Goal: Information Seeking & Learning: Learn about a topic

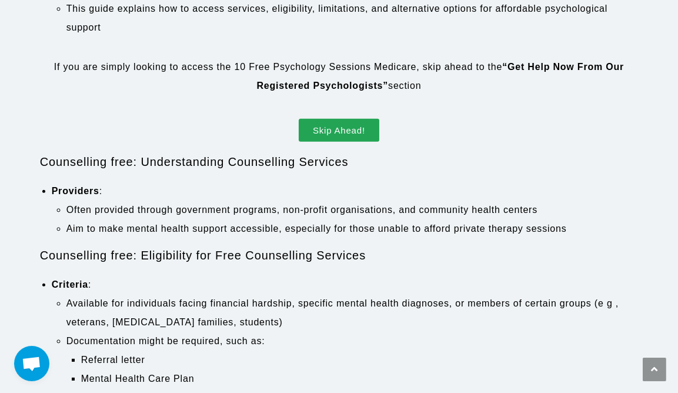
scroll to position [645, 0]
click at [356, 129] on span "Skip Ahead!" at bounding box center [339, 129] width 52 height 9
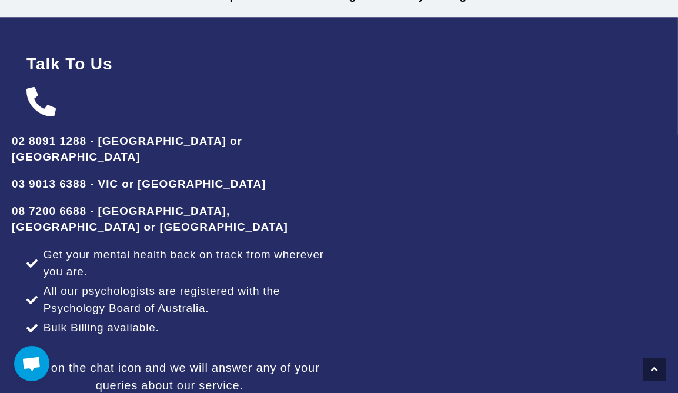
scroll to position [3897, 0]
click at [162, 176] on h2 "03 9013 6388 - VIC or [GEOGRAPHIC_DATA]" at bounding box center [170, 183] width 316 height 15
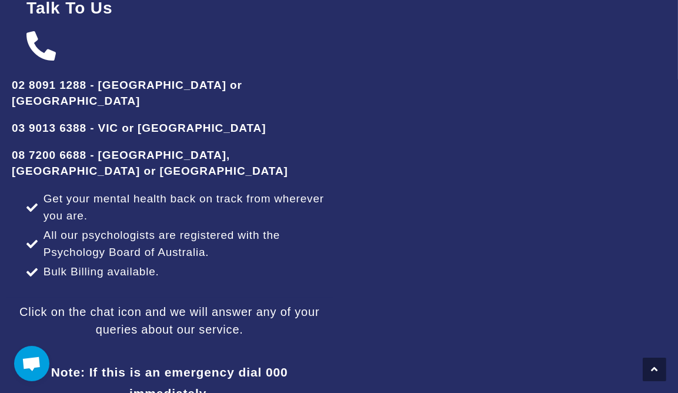
scroll to position [3954, 0]
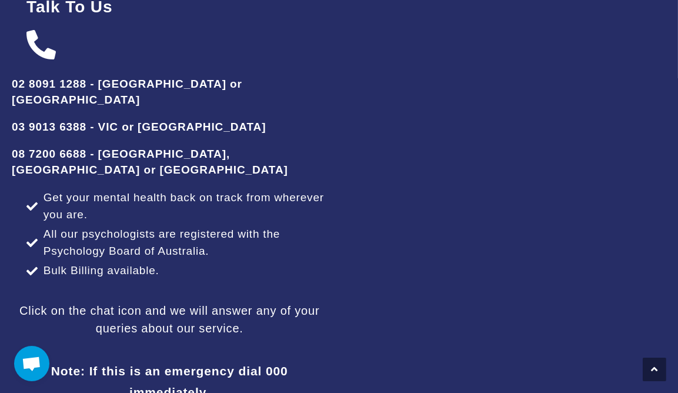
click at [230, 226] on span "All our psychologists are registered with the Psychology Board of Australia." at bounding box center [184, 243] width 287 height 34
click at [237, 226] on span "All our psychologists are registered with the Psychology Board of Australia." at bounding box center [184, 243] width 287 height 34
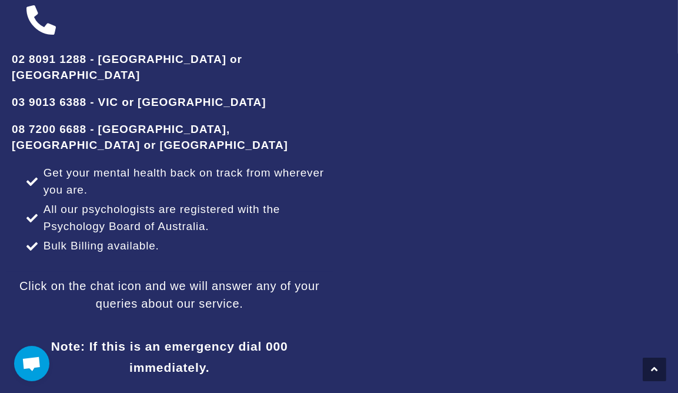
scroll to position [3981, 0]
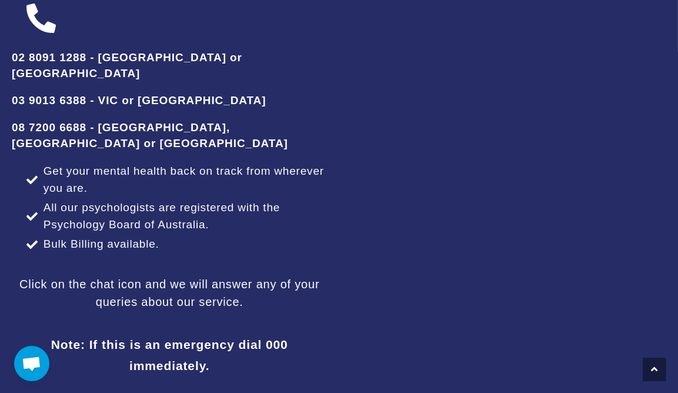
click at [339, 196] on div at bounding box center [508, 236] width 339 height 605
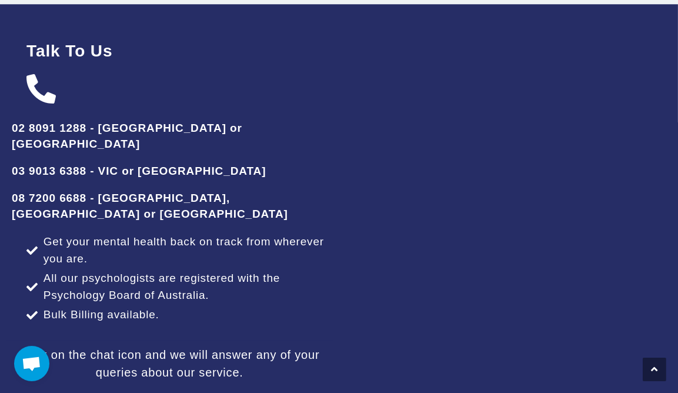
scroll to position [3910, 0]
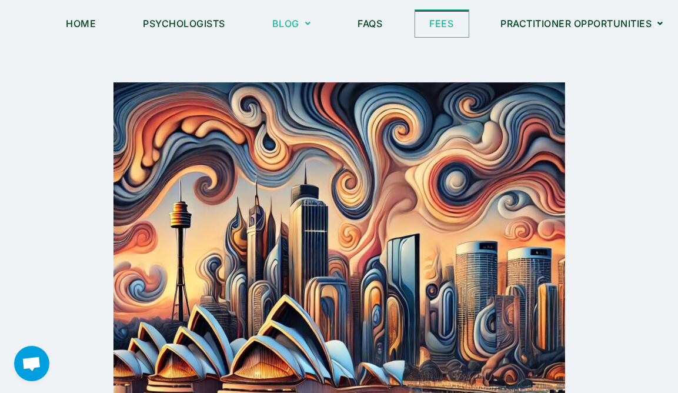
click at [430, 11] on link "Fees" at bounding box center [441, 23] width 53 height 27
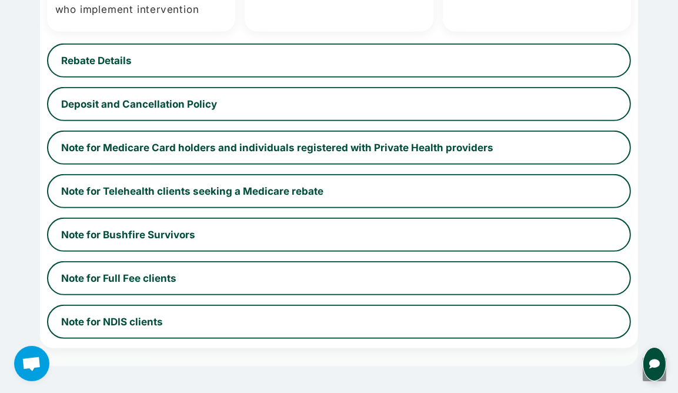
scroll to position [852, 0]
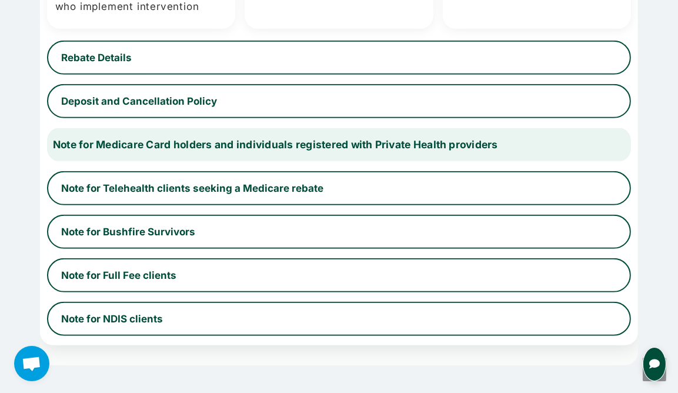
click at [300, 131] on button "Note for Medicare Card holders and individuals registered with Private Health p…" at bounding box center [338, 144] width 601 height 35
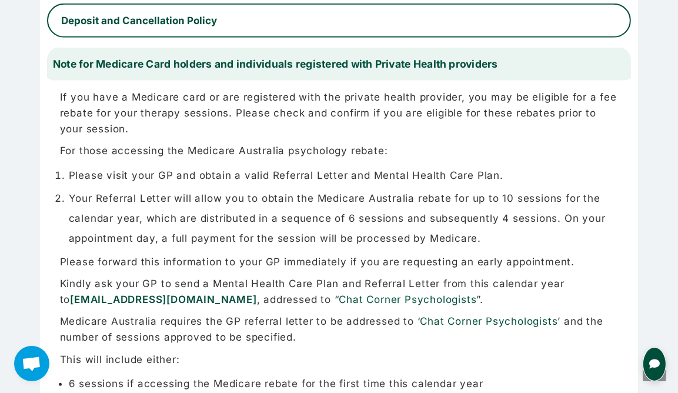
scroll to position [931, 0]
